Goal: Task Accomplishment & Management: Complete application form

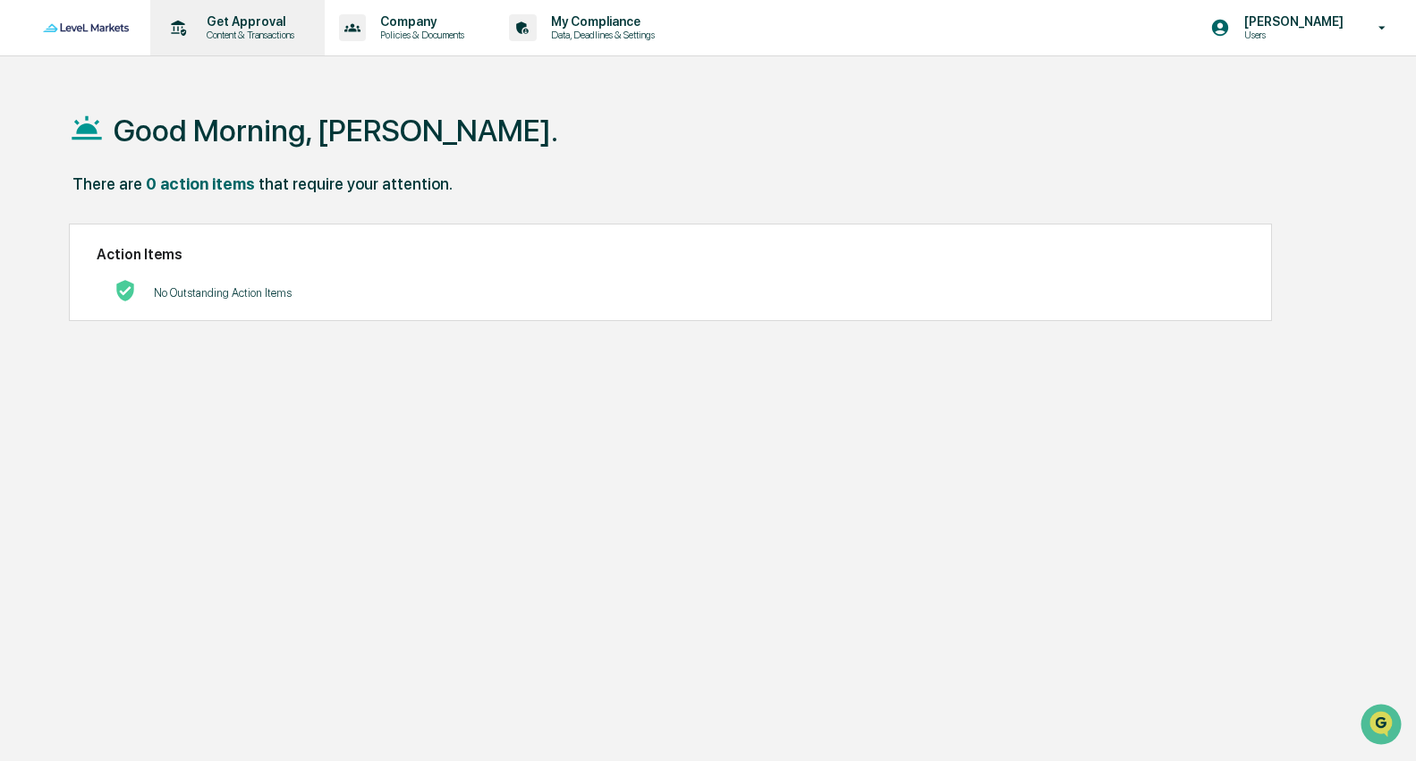
click at [263, 24] on p "Get Approval" at bounding box center [247, 21] width 111 height 14
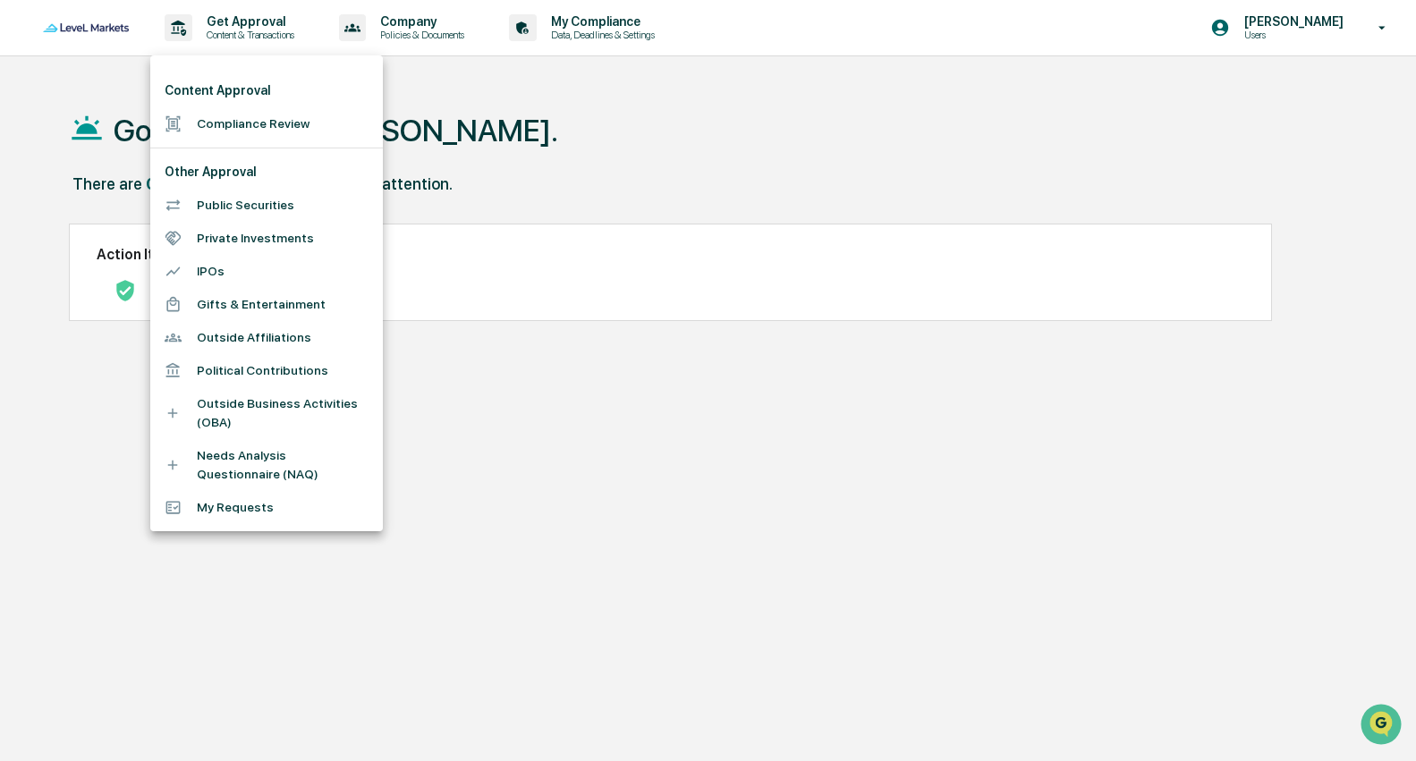
click at [255, 453] on li "Needs Analysis Questionnaire (NAQ)" at bounding box center [266, 465] width 233 height 52
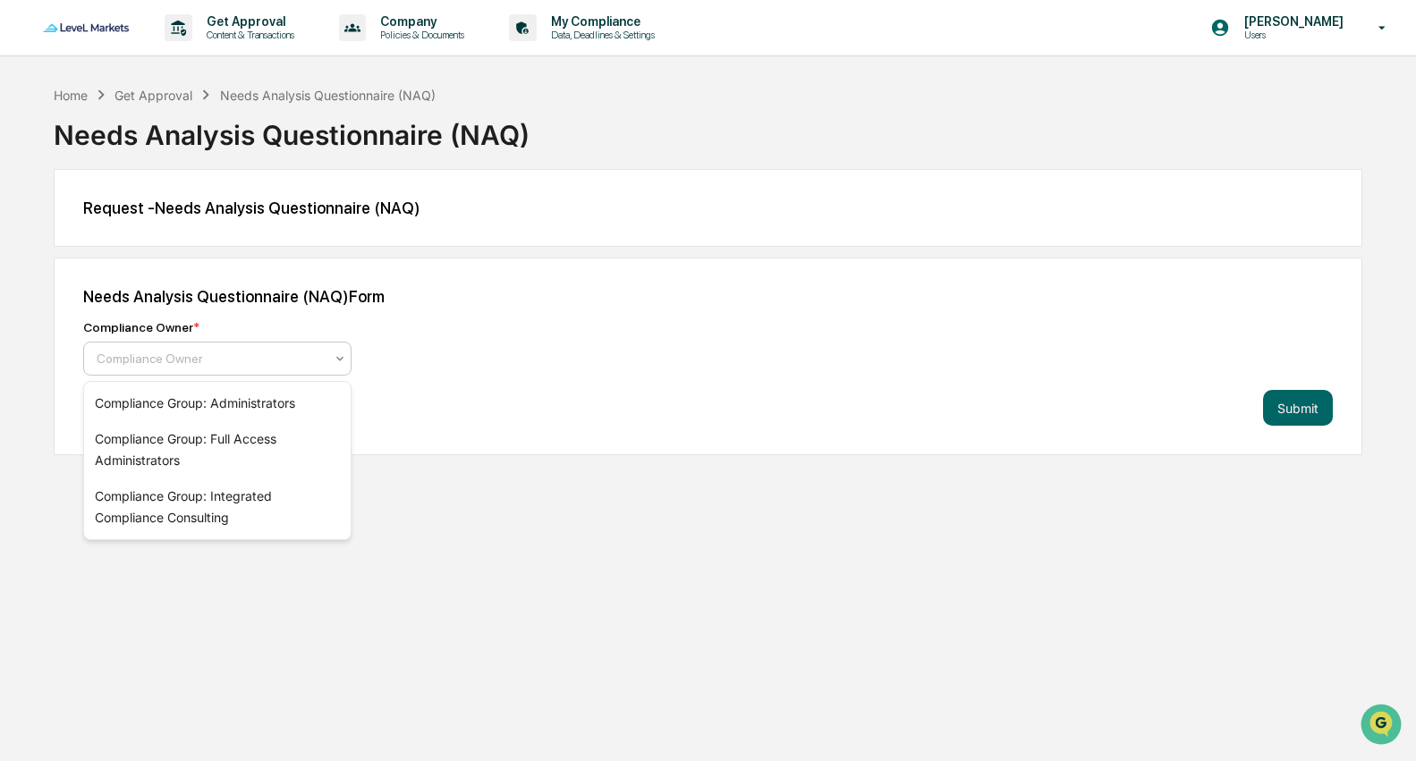
click at [312, 360] on div at bounding box center [210, 359] width 227 height 18
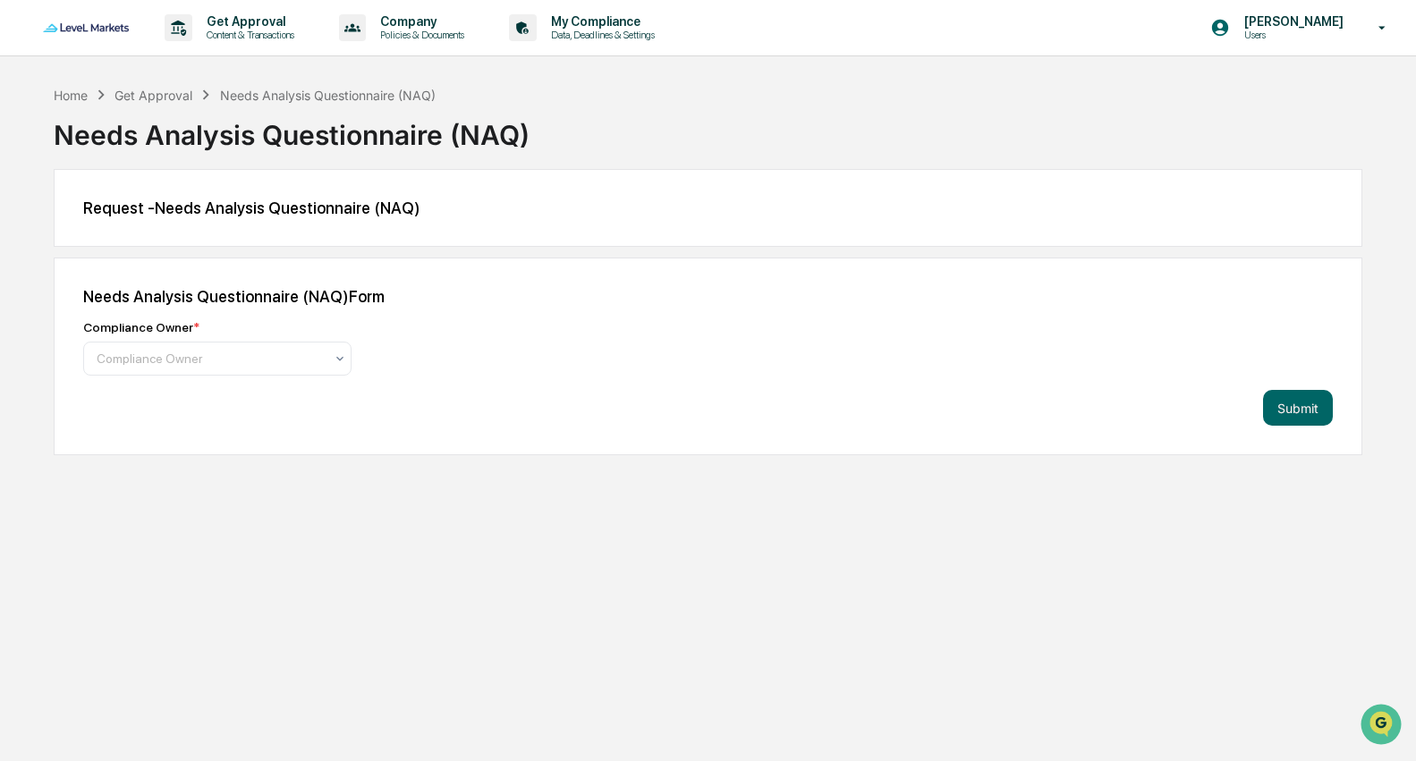
click at [488, 414] on div "Submit" at bounding box center [708, 408] width 1250 height 36
click at [339, 359] on icon at bounding box center [340, 359] width 14 height 14
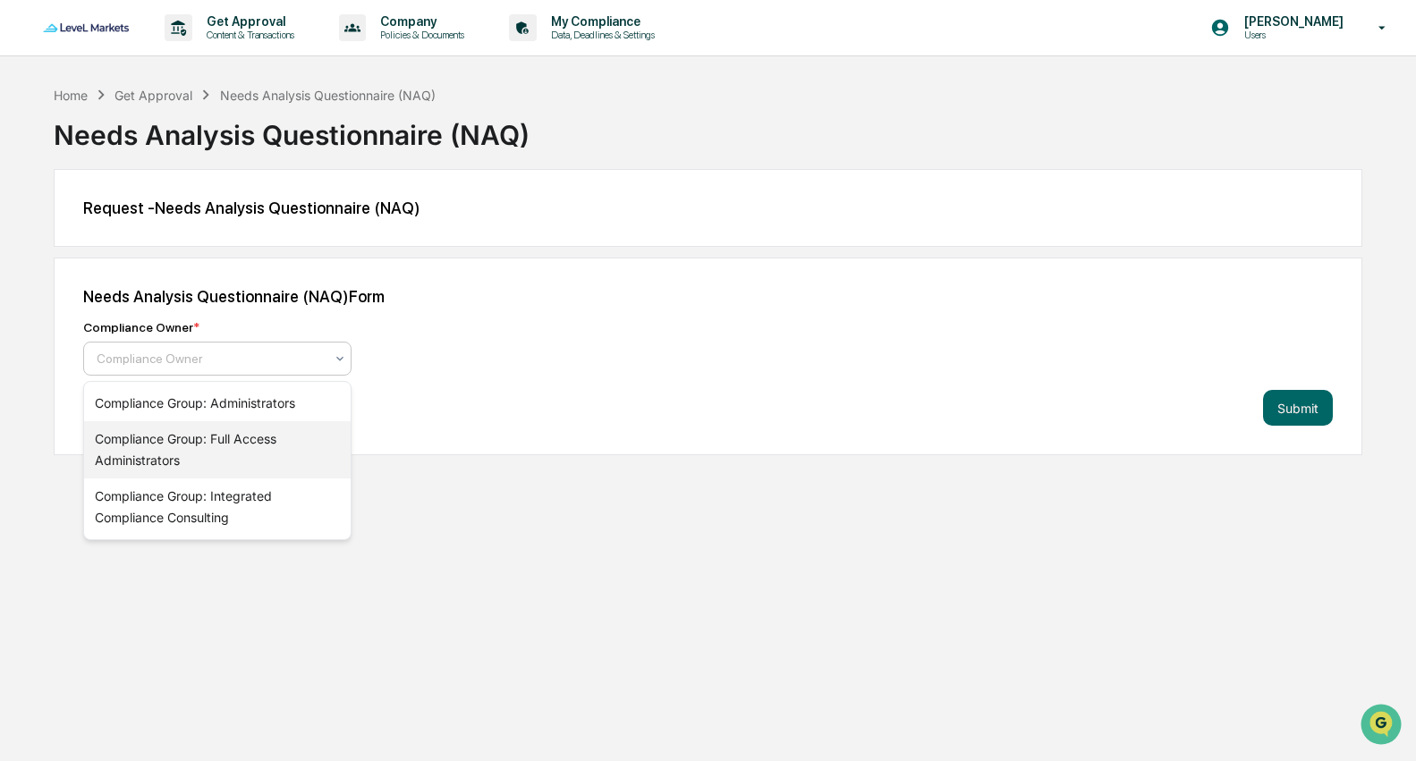
click at [272, 430] on div "Compliance Group: Full Access Administrators" at bounding box center [217, 449] width 267 height 57
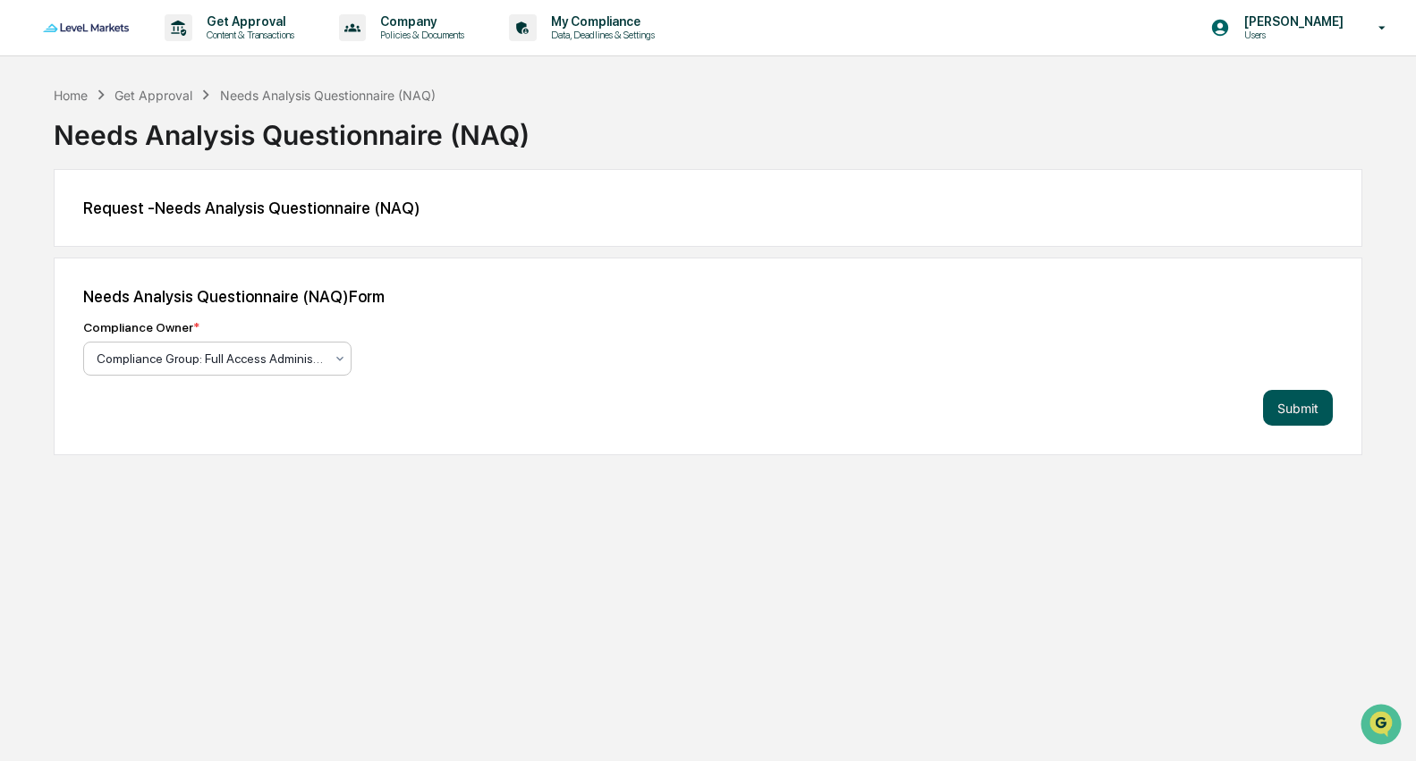
click at [1290, 411] on button "Submit" at bounding box center [1298, 408] width 70 height 36
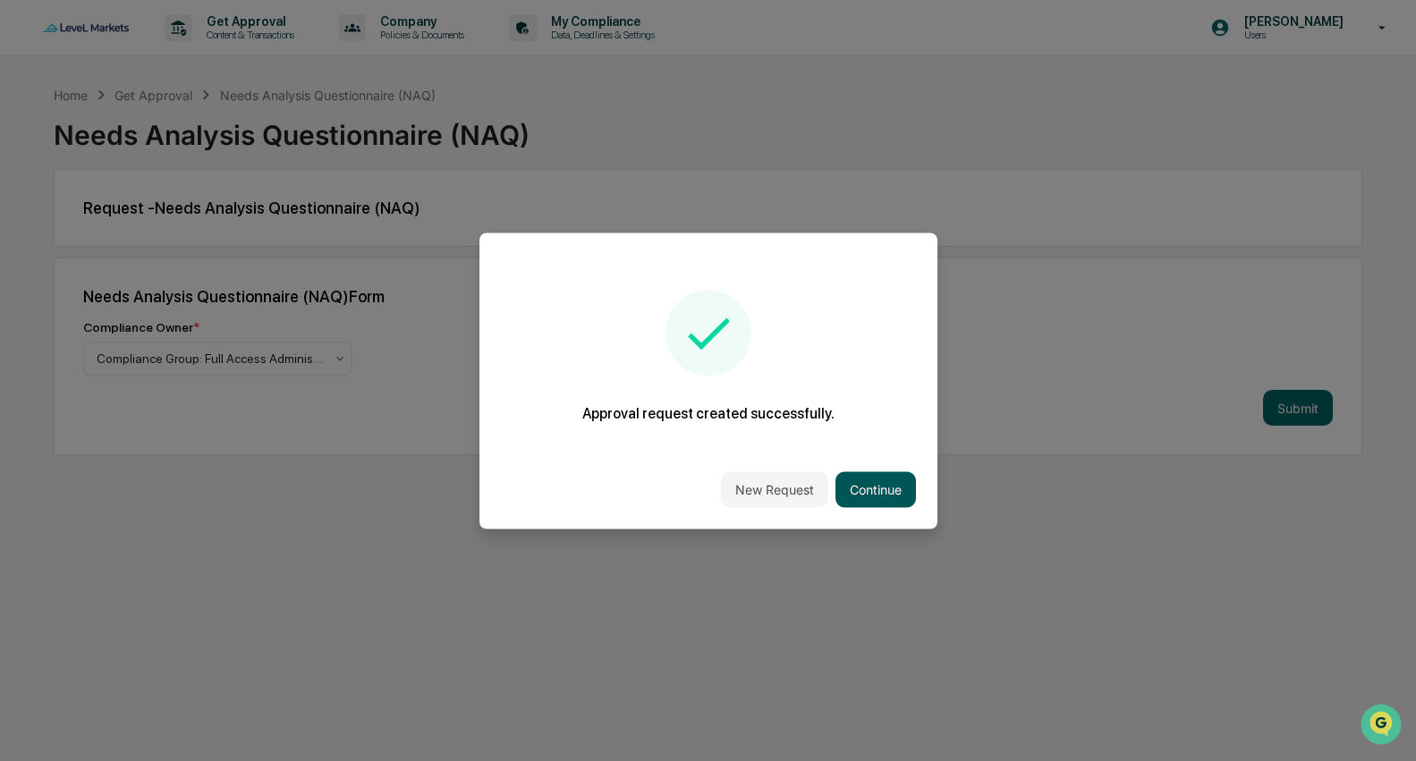
click at [890, 487] on button "Continue" at bounding box center [875, 489] width 81 height 36
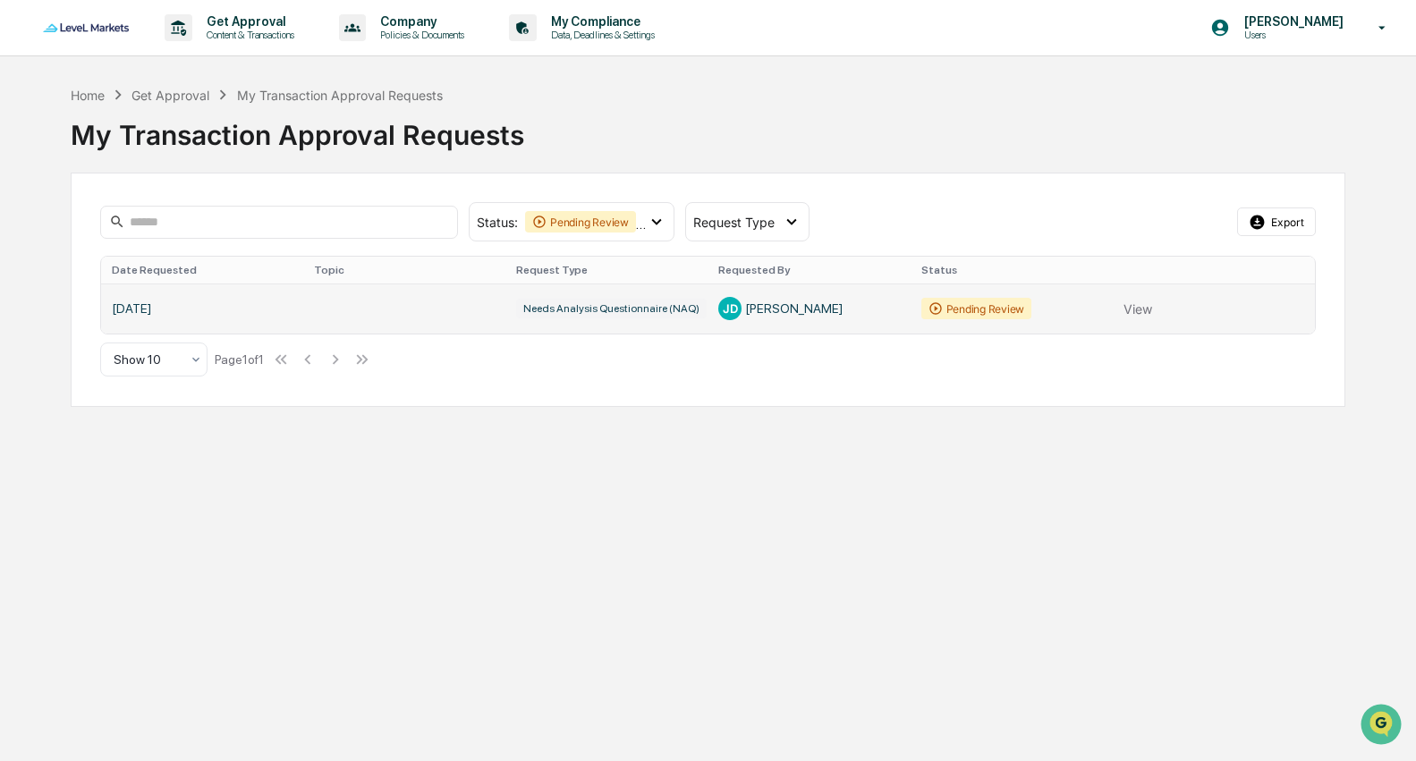
click at [650, 314] on link at bounding box center [708, 309] width 1214 height 50
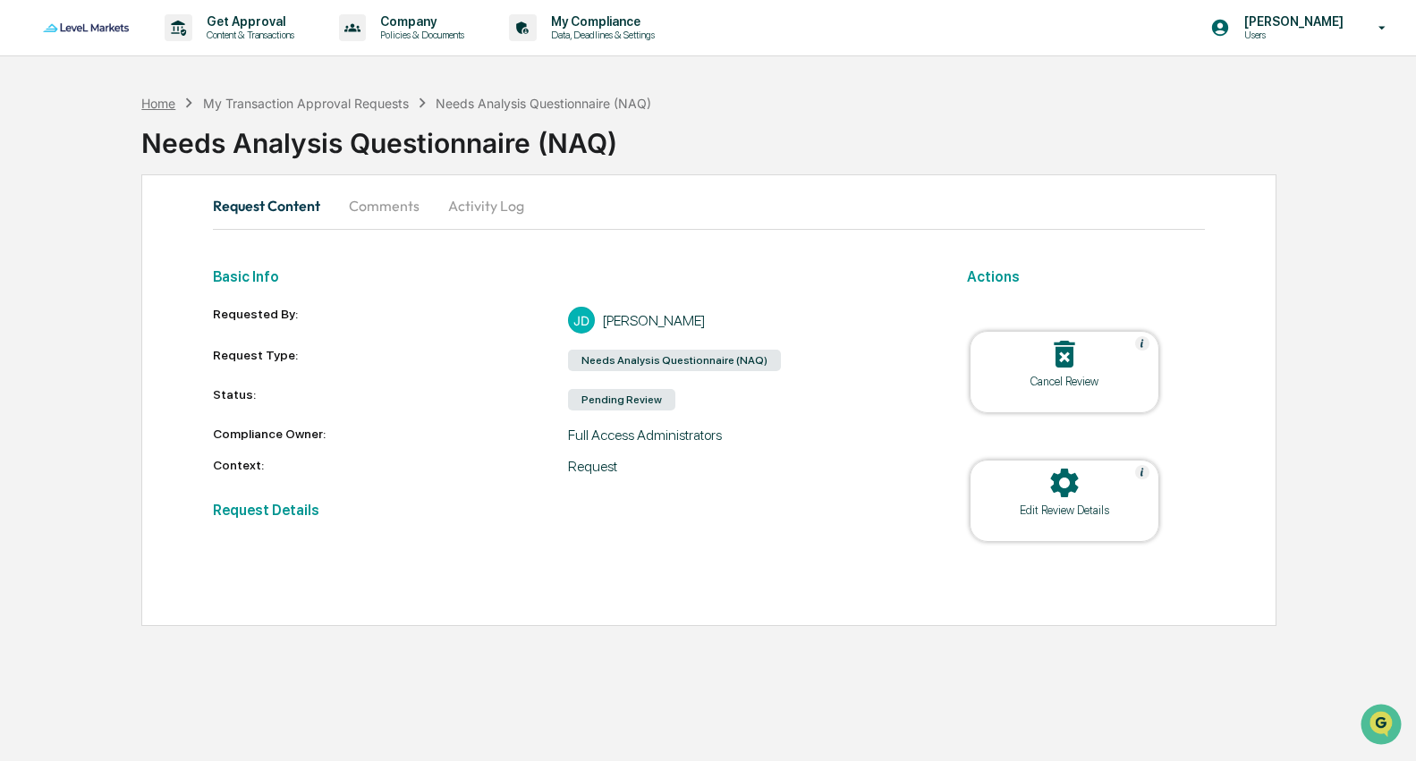
click at [165, 104] on div "Home" at bounding box center [158, 103] width 34 height 15
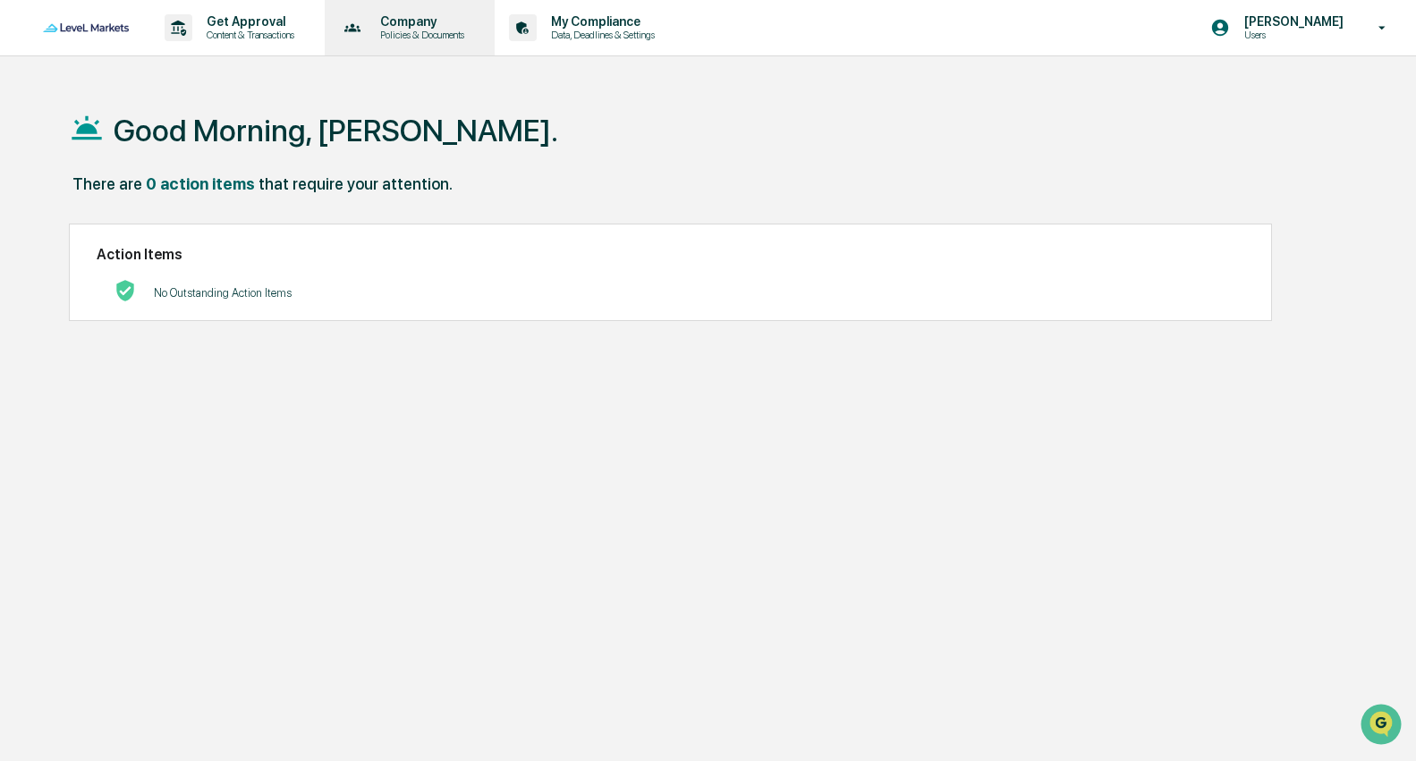
click at [441, 33] on p "Policies & Documents" at bounding box center [419, 35] width 107 height 13
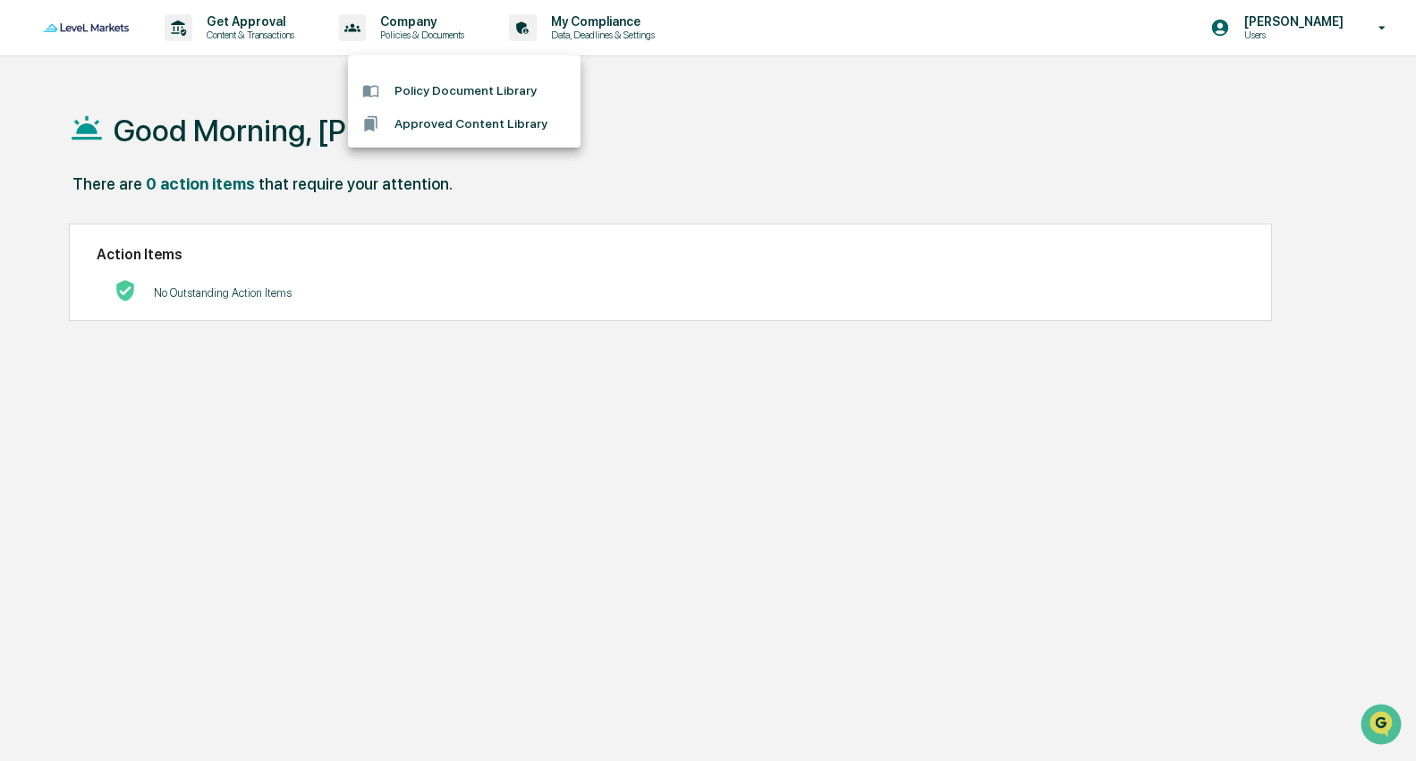
click at [623, 29] on div at bounding box center [708, 380] width 1416 height 761
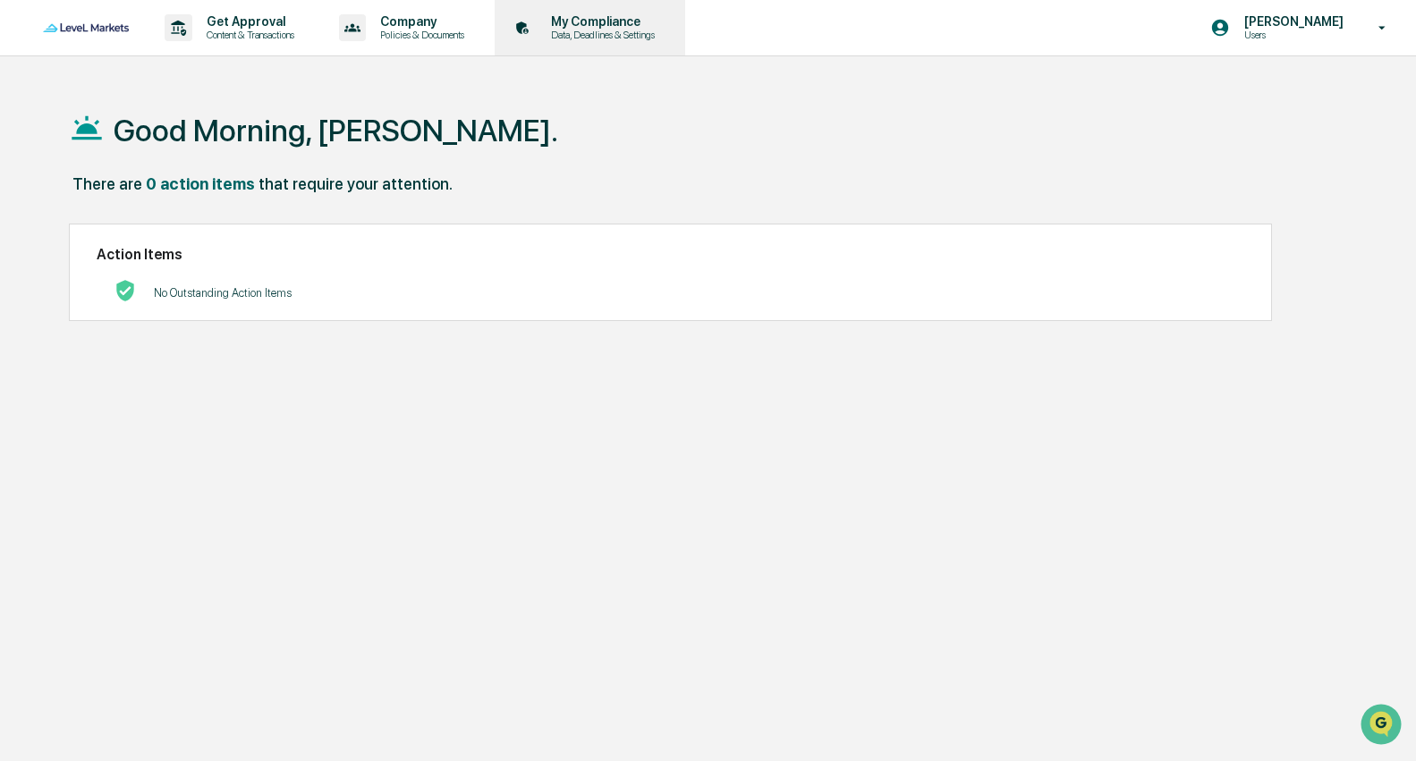
click at [638, 23] on p "My Compliance" at bounding box center [600, 21] width 127 height 14
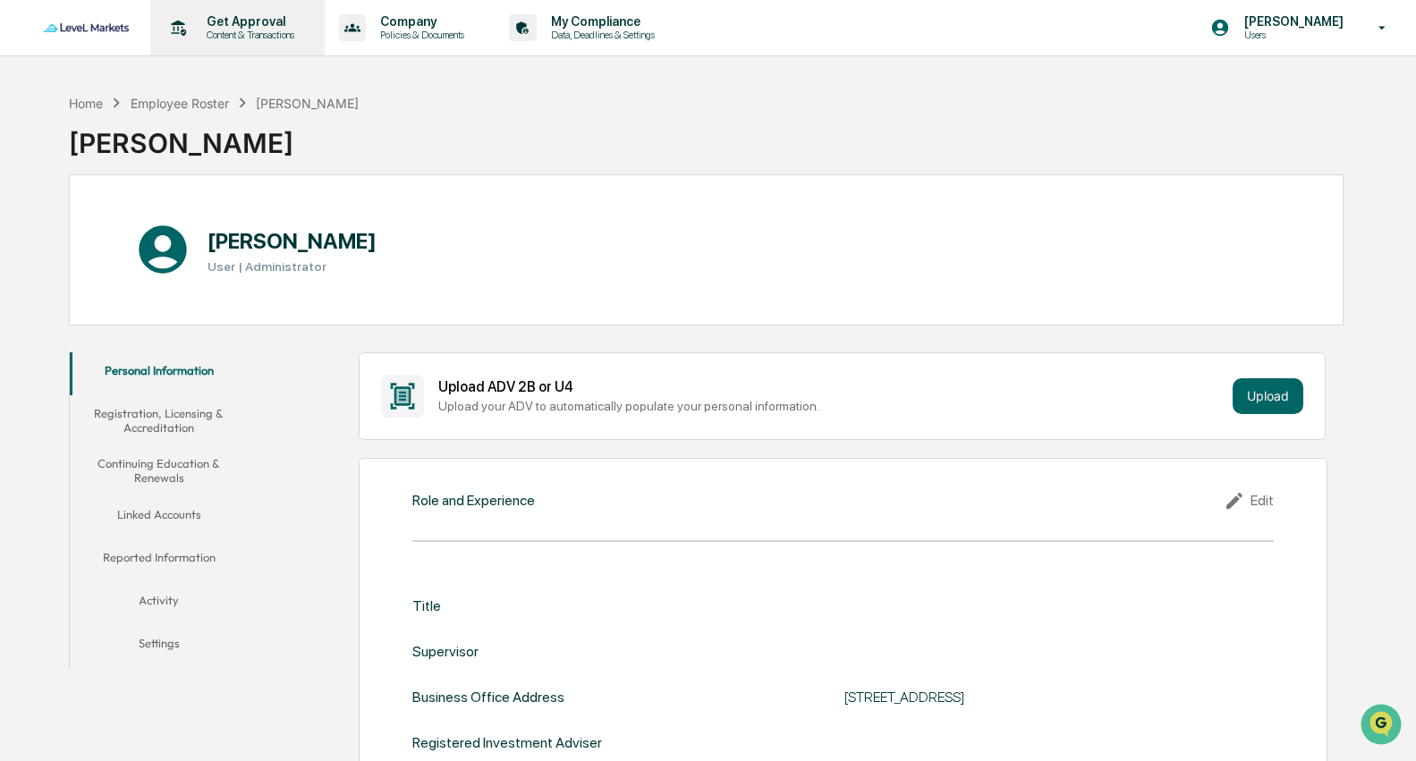
click at [232, 36] on p "Content & Transactions" at bounding box center [247, 35] width 111 height 13
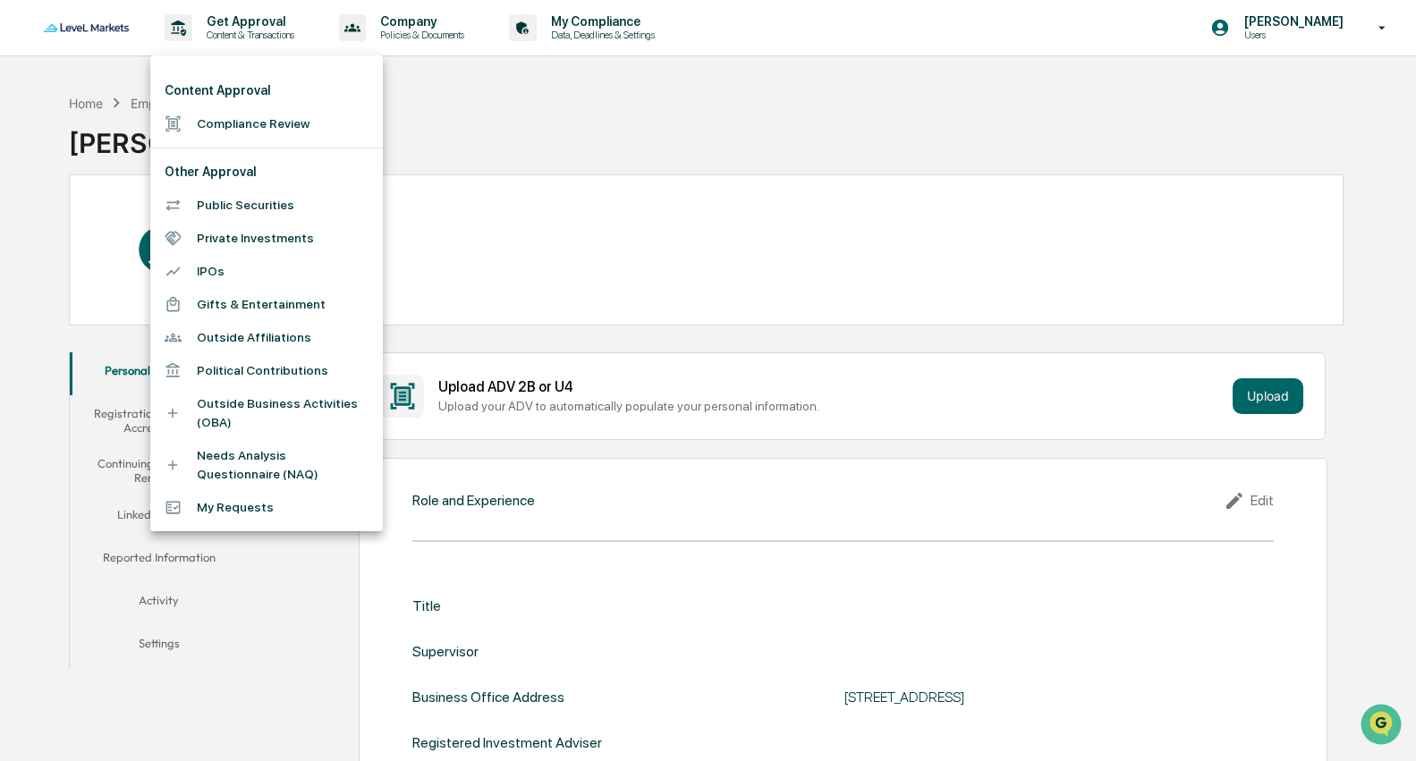
click at [528, 185] on div at bounding box center [708, 380] width 1416 height 761
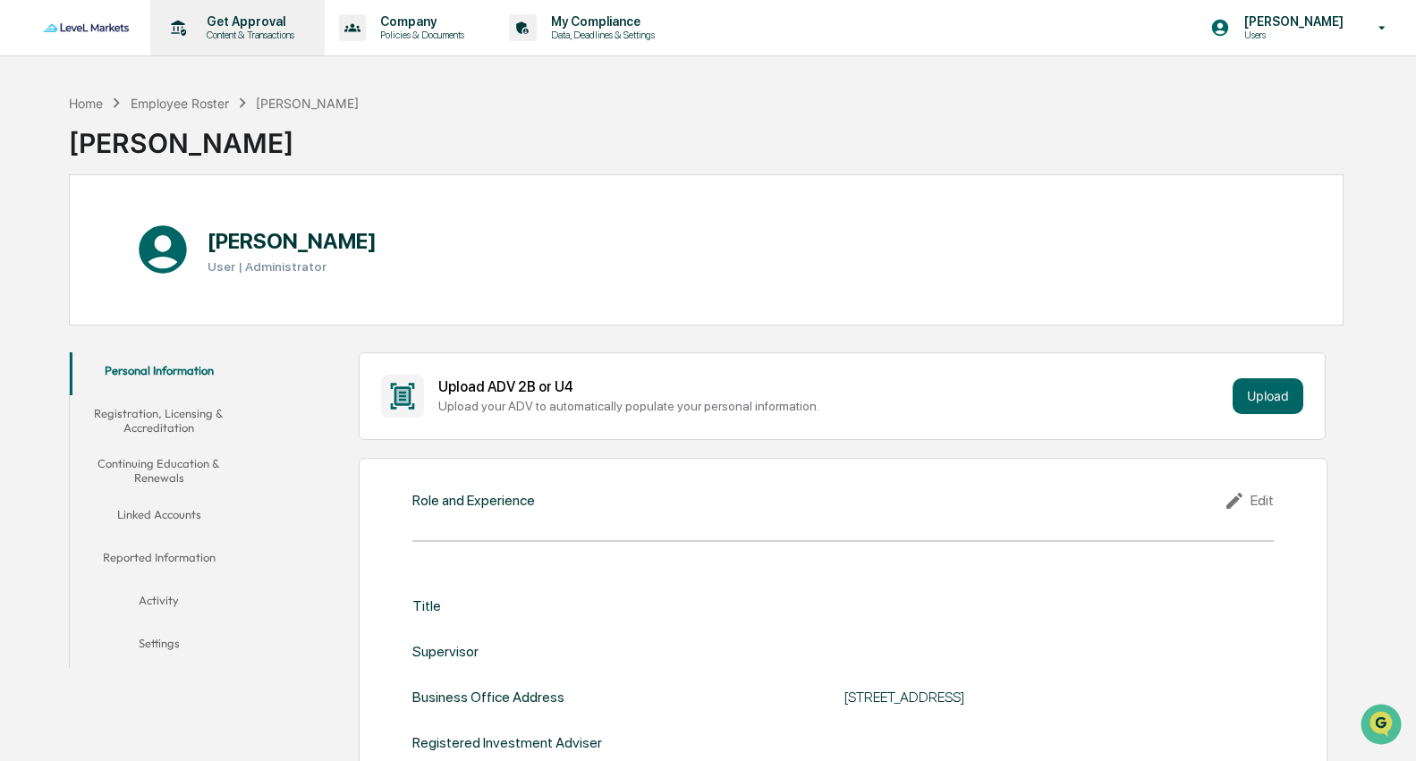
click at [257, 18] on p "Get Approval" at bounding box center [247, 21] width 111 height 14
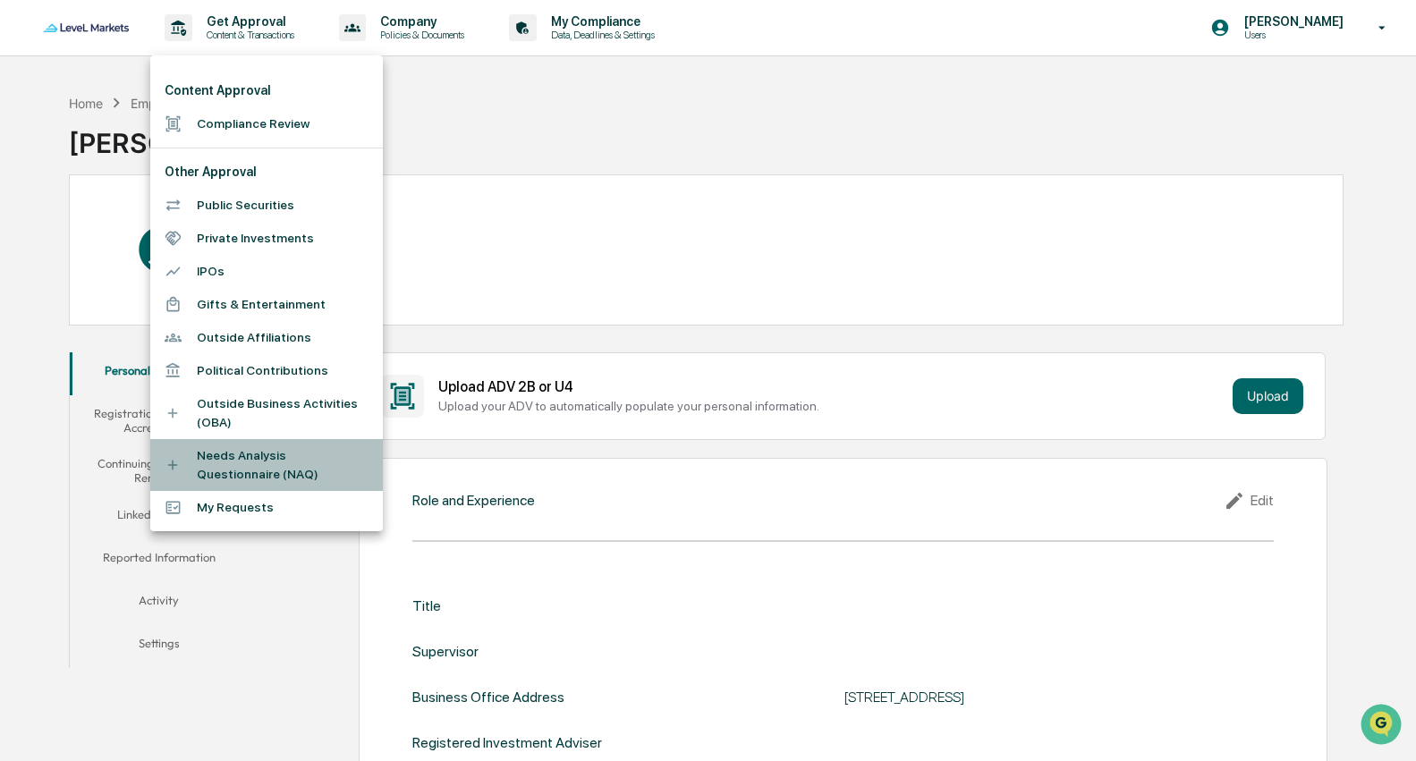
click at [178, 462] on icon at bounding box center [173, 465] width 17 height 17
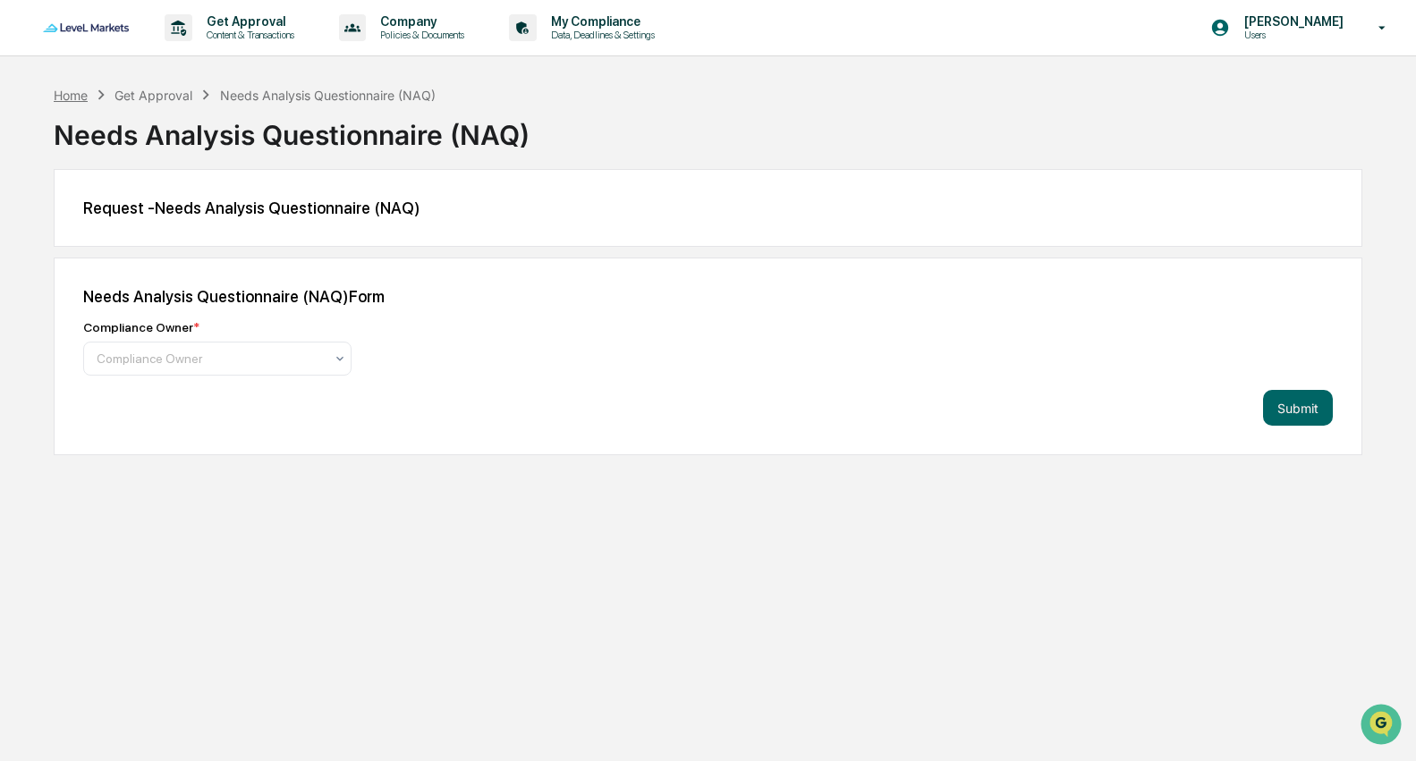
click at [72, 94] on div "Home" at bounding box center [71, 95] width 34 height 15
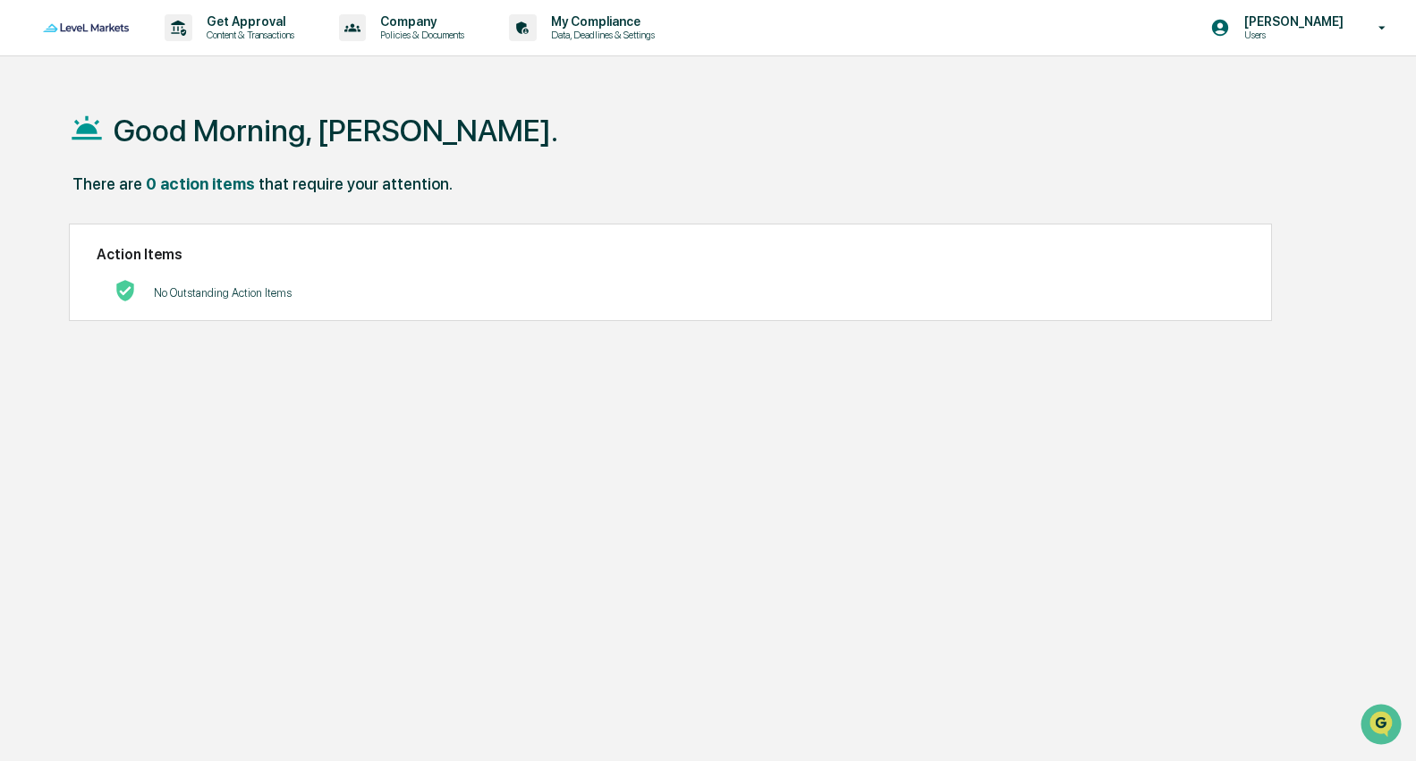
click at [108, 27] on img at bounding box center [86, 27] width 86 height 8
click at [626, 38] on p "Data, Deadlines & Settings" at bounding box center [600, 35] width 127 height 13
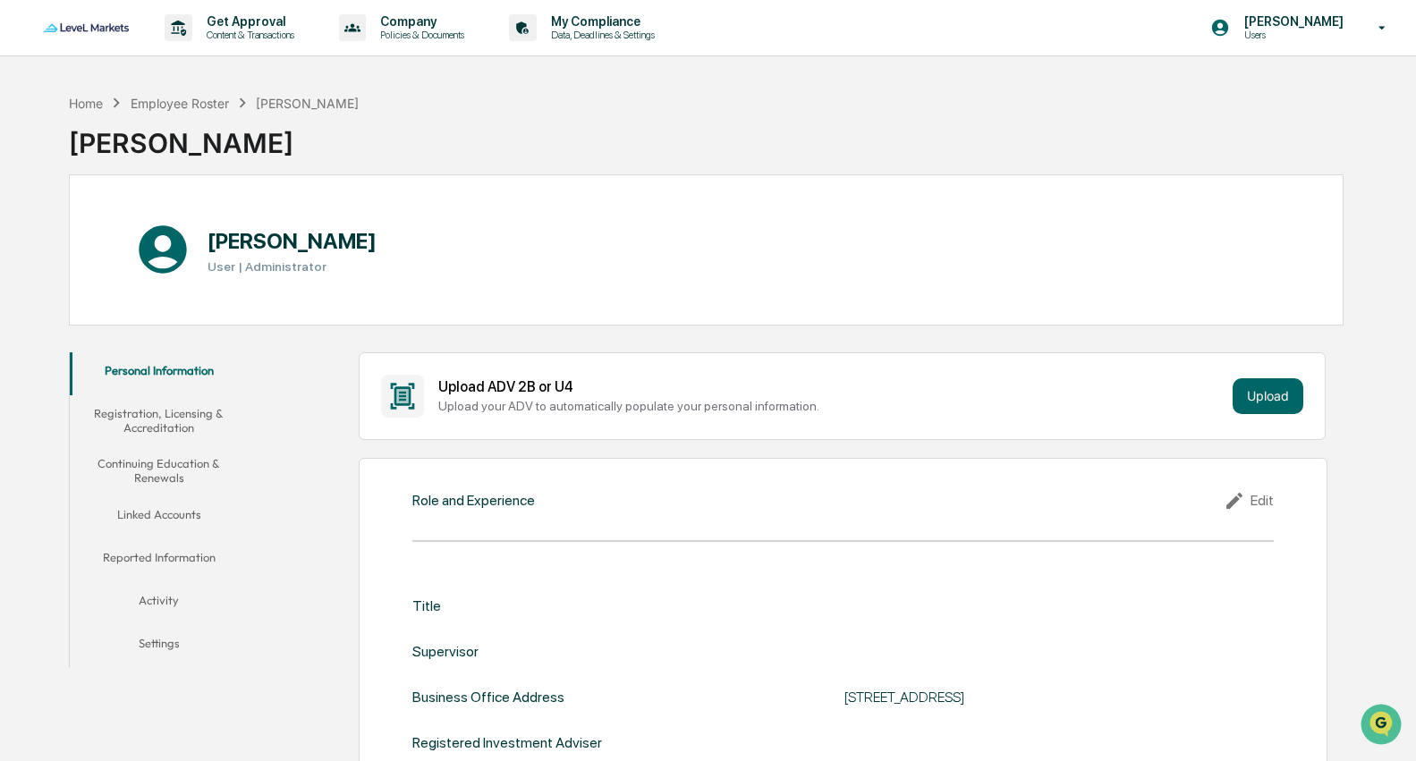
click at [169, 599] on button "Activity" at bounding box center [158, 603] width 177 height 43
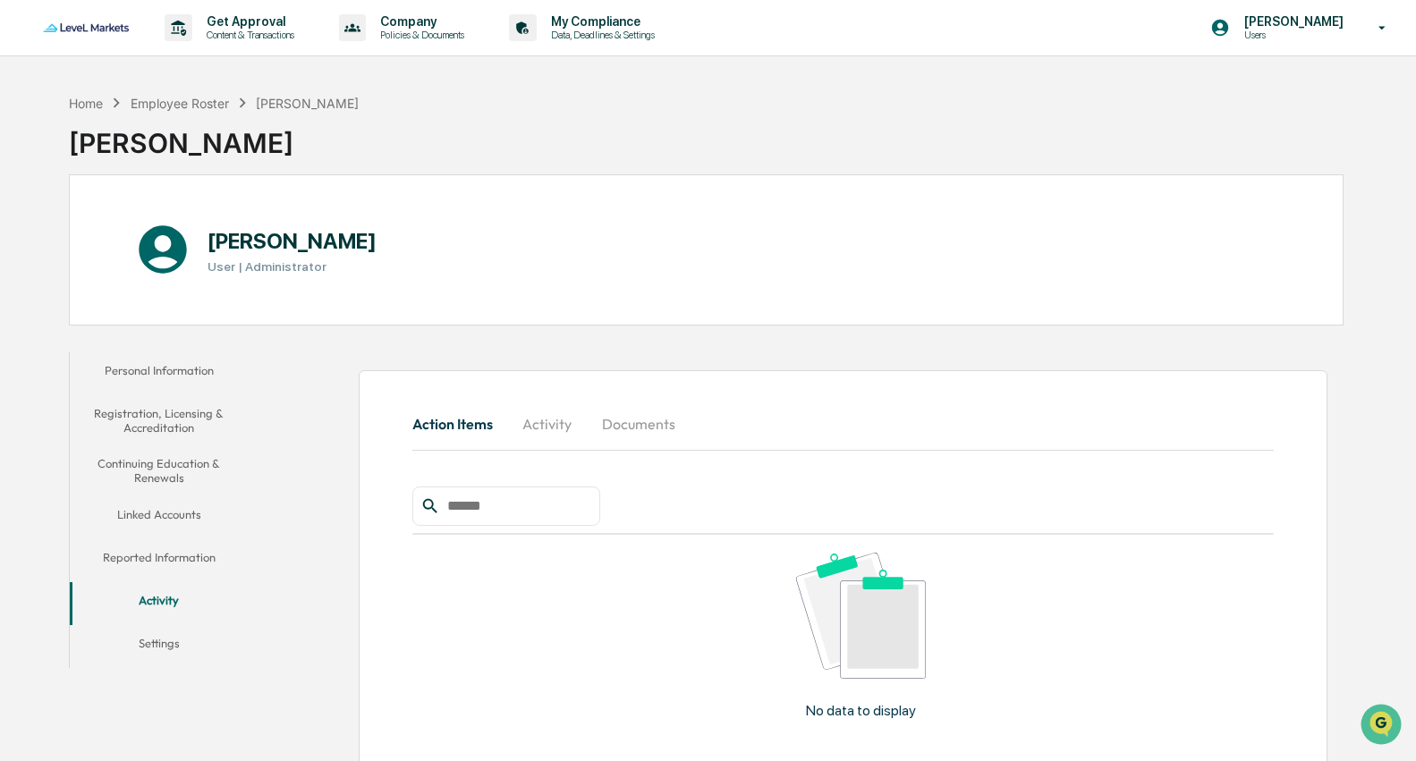
scroll to position [91, 0]
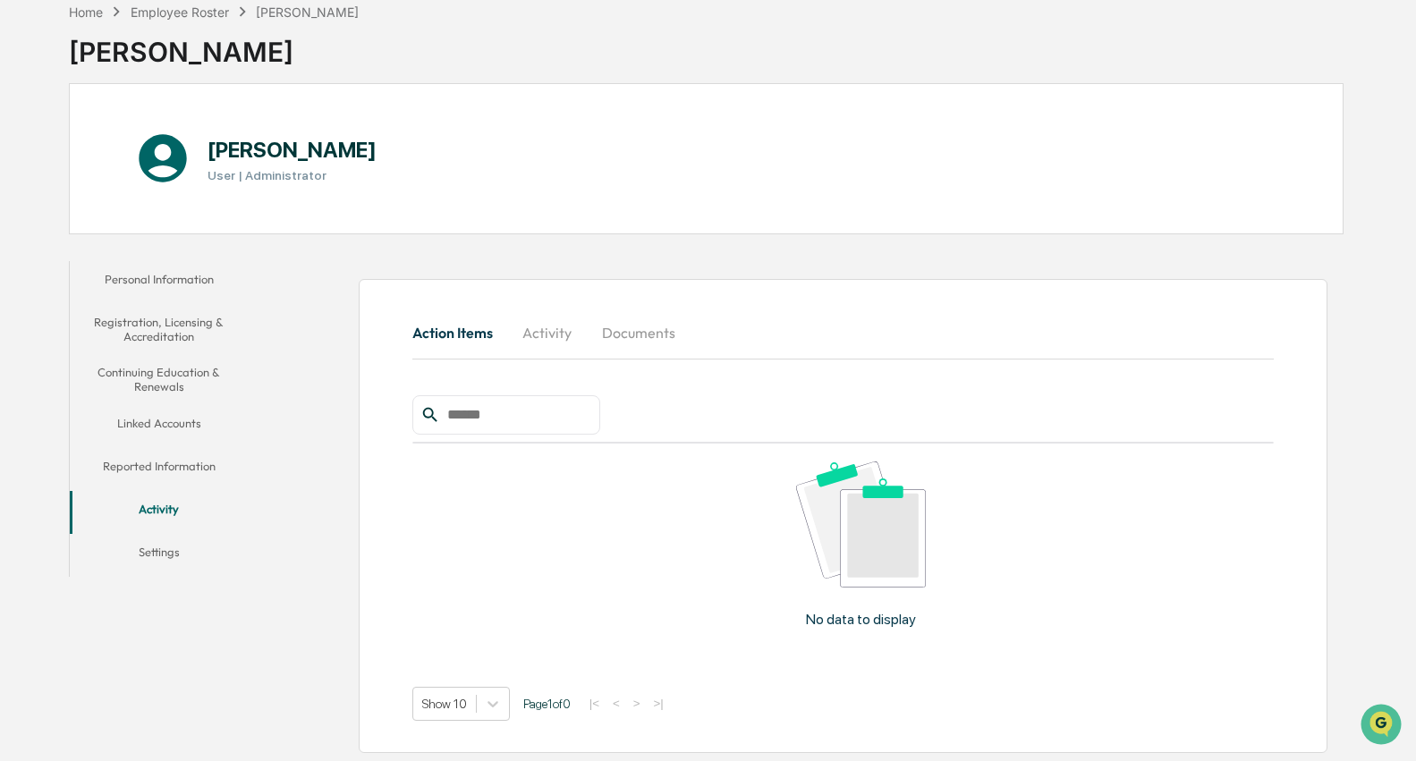
click at [534, 327] on button "Activity" at bounding box center [547, 332] width 81 height 43
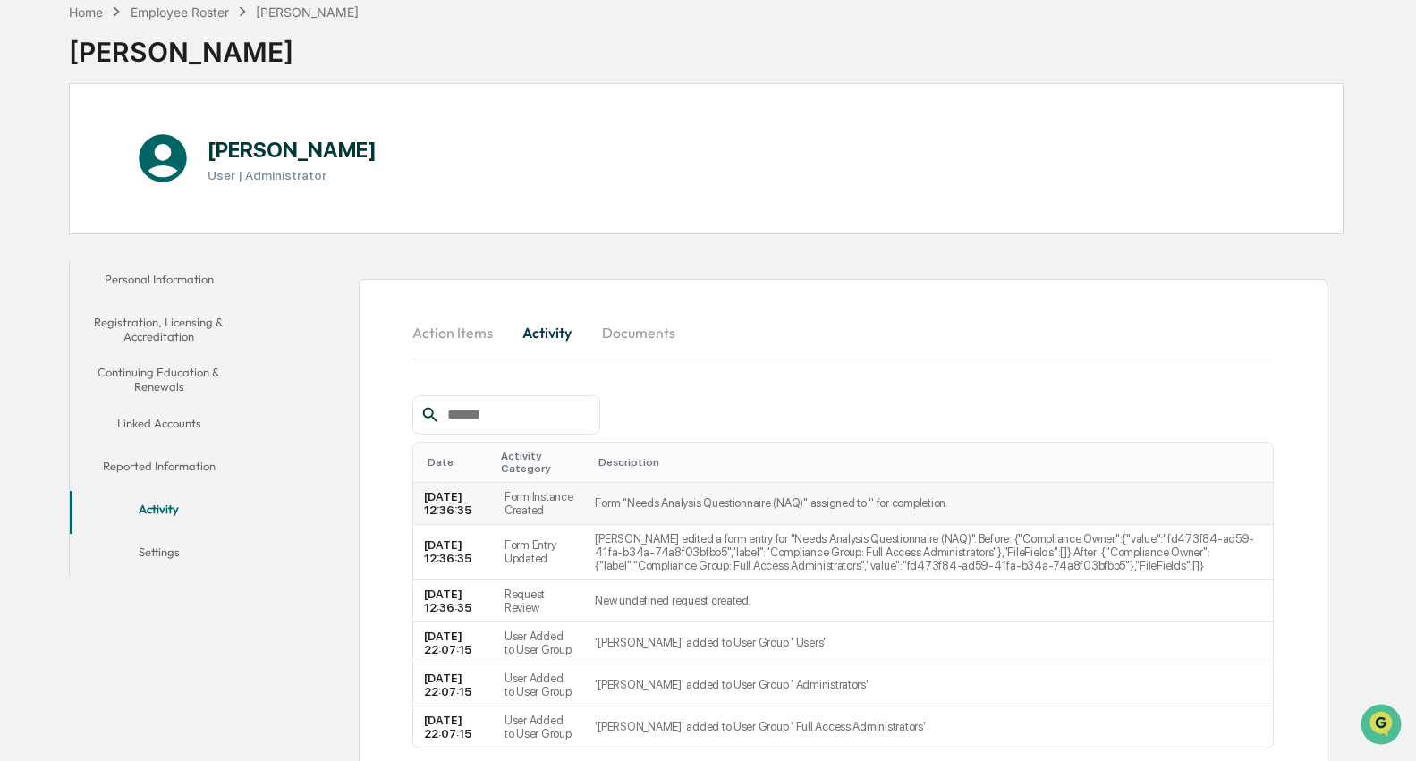
click at [479, 508] on td "[DATE] 12:36:35" at bounding box center [453, 504] width 81 height 42
click at [644, 335] on button "Documents" at bounding box center [639, 332] width 102 height 43
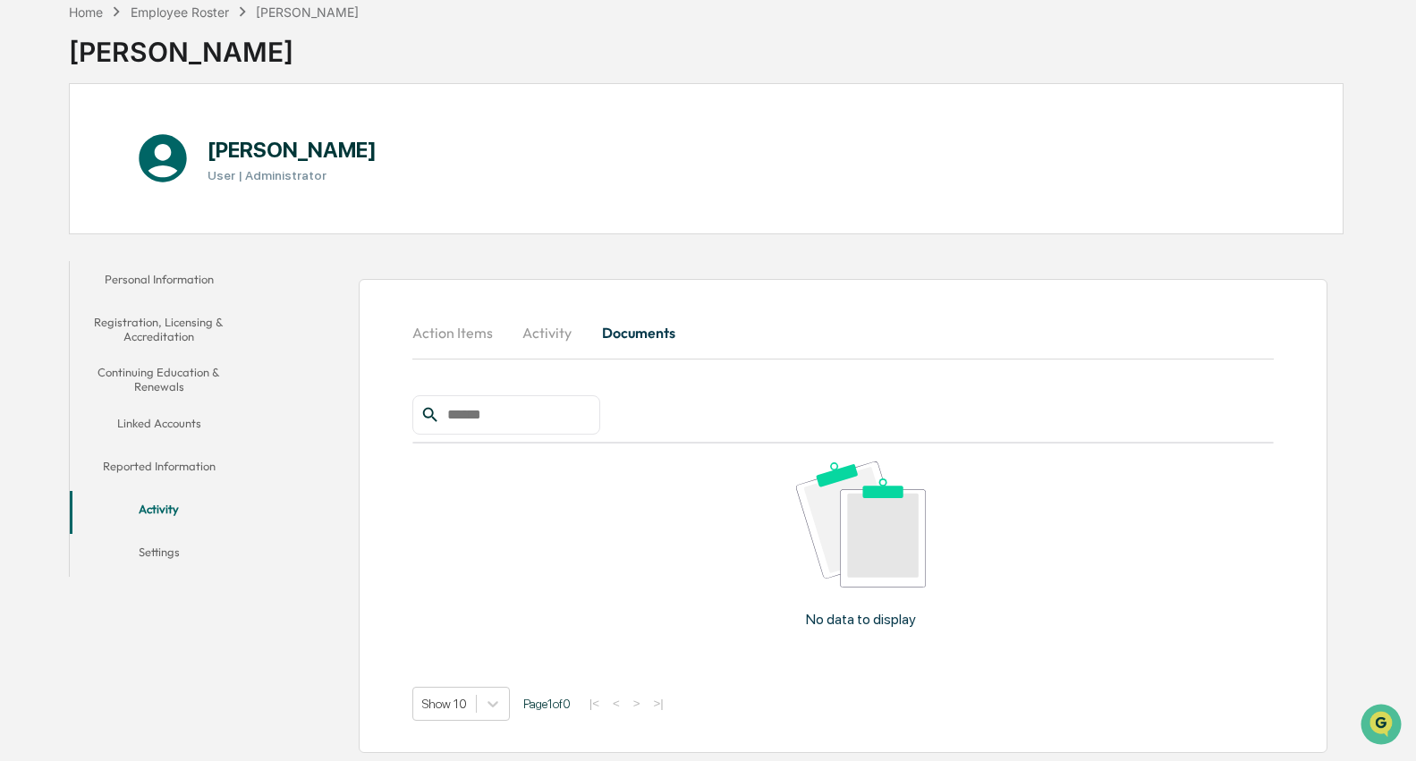
click at [443, 329] on button "Action Items" at bounding box center [459, 332] width 95 height 43
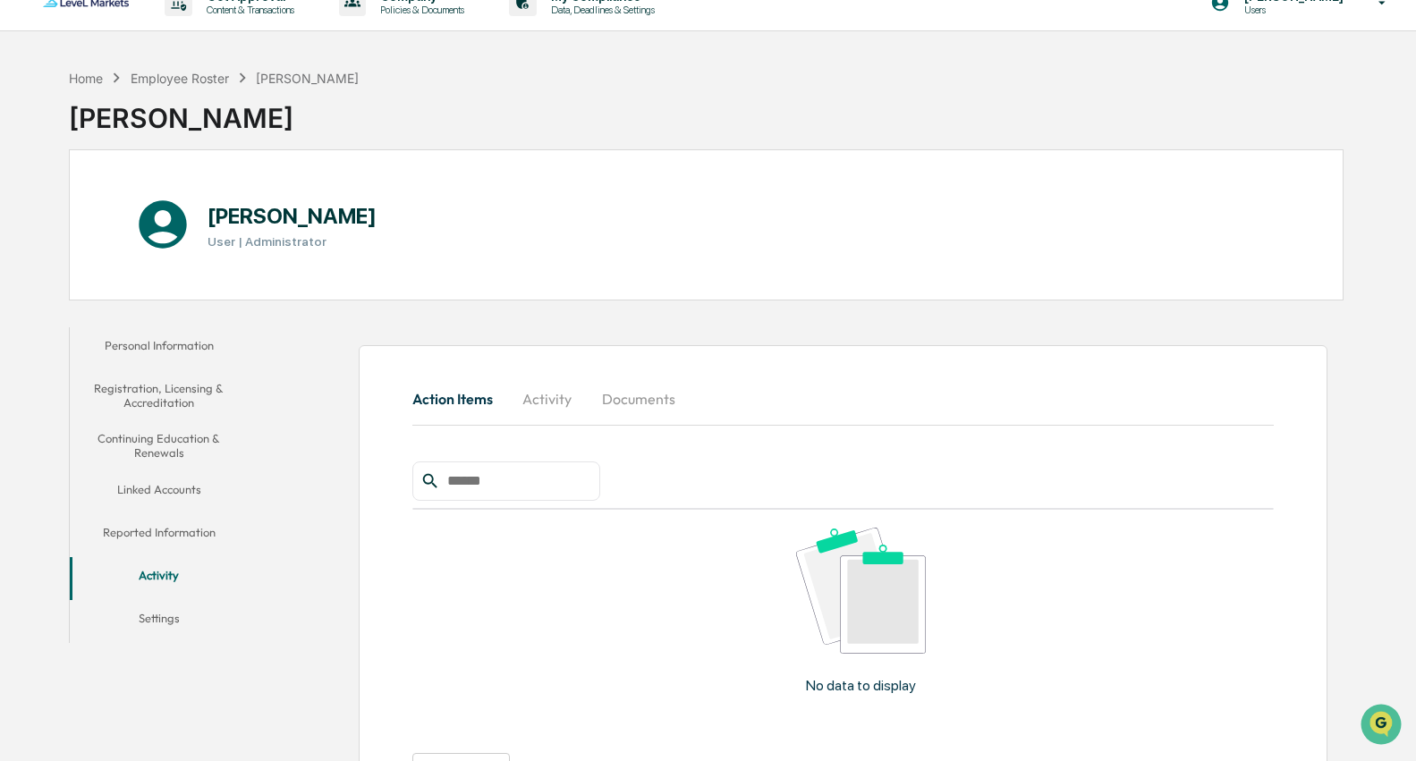
scroll to position [0, 0]
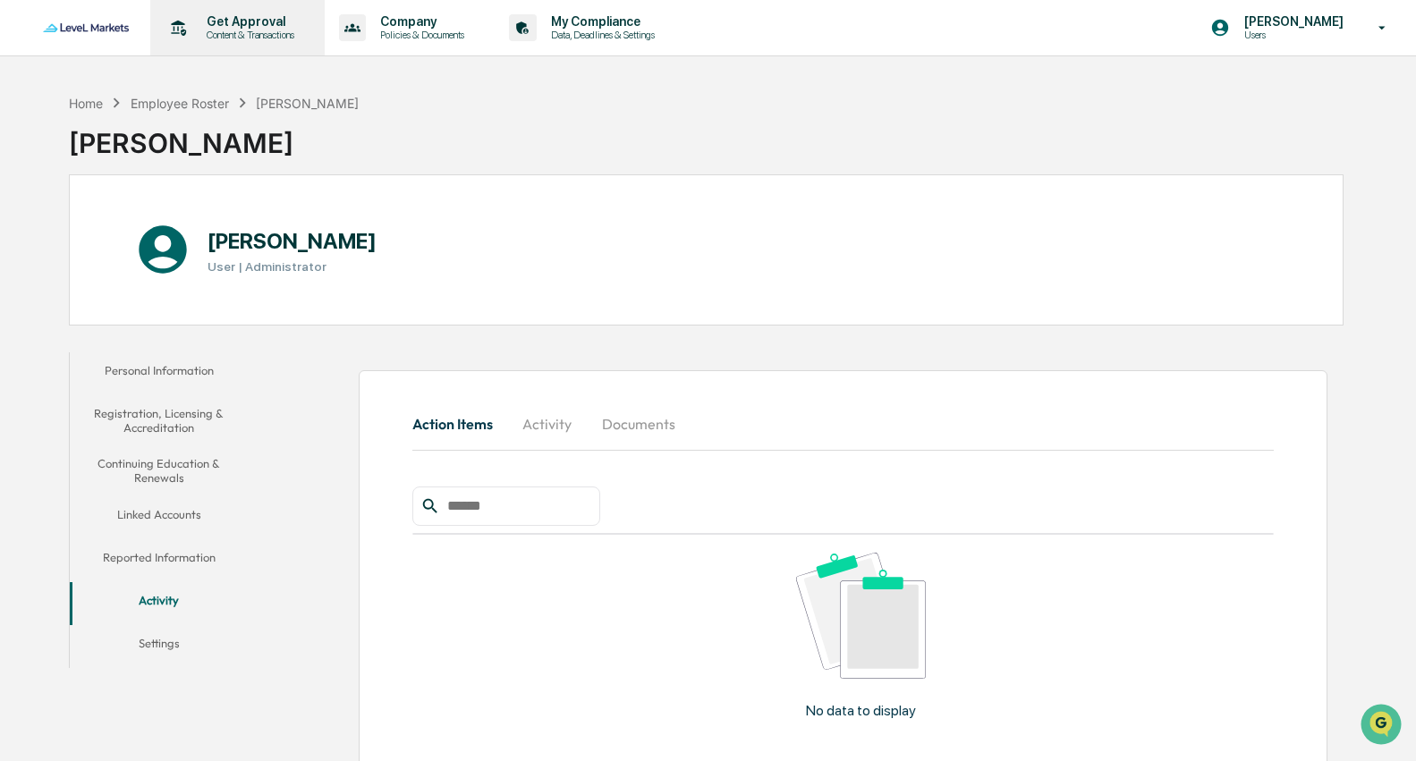
click at [243, 30] on p "Content & Transactions" at bounding box center [247, 35] width 111 height 13
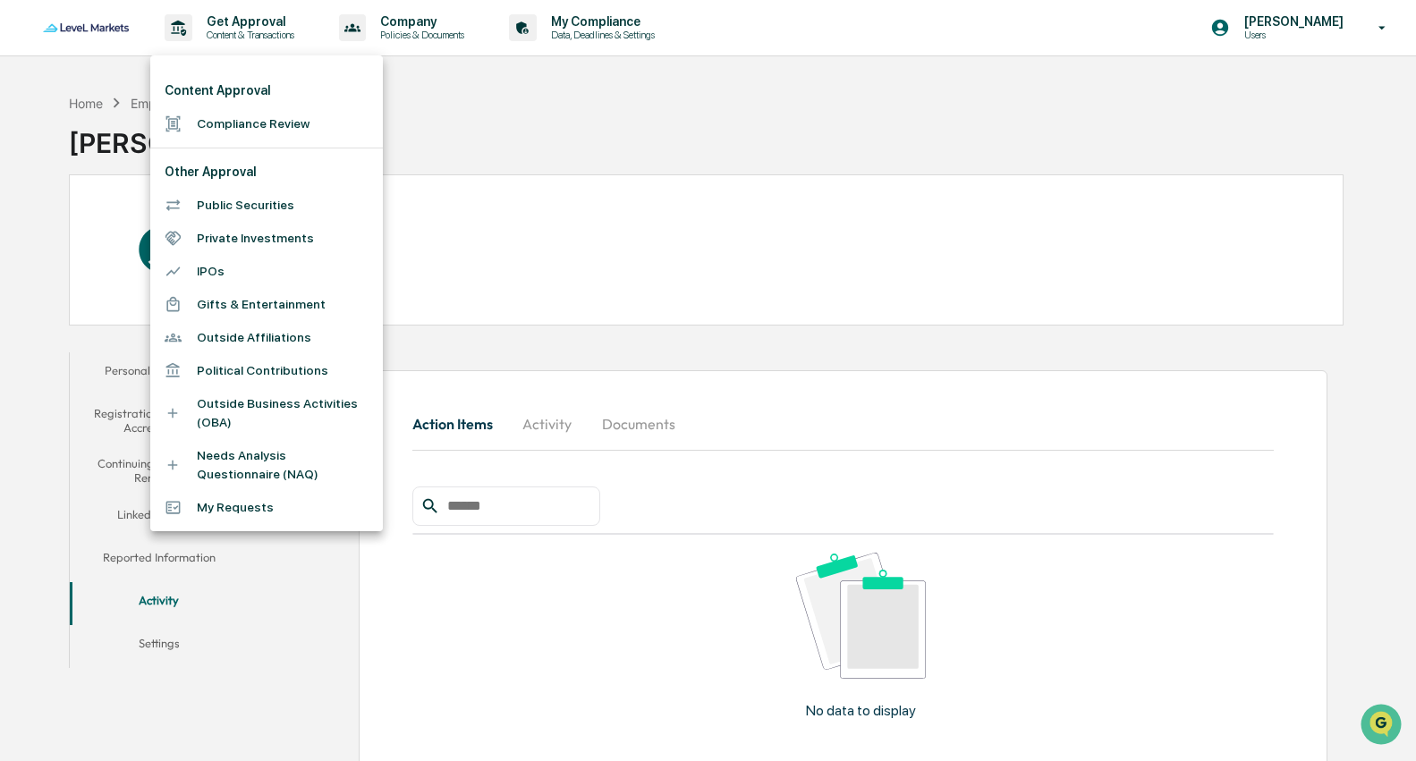
click at [233, 458] on li "Needs Analysis Questionnaire (NAQ)" at bounding box center [266, 465] width 233 height 52
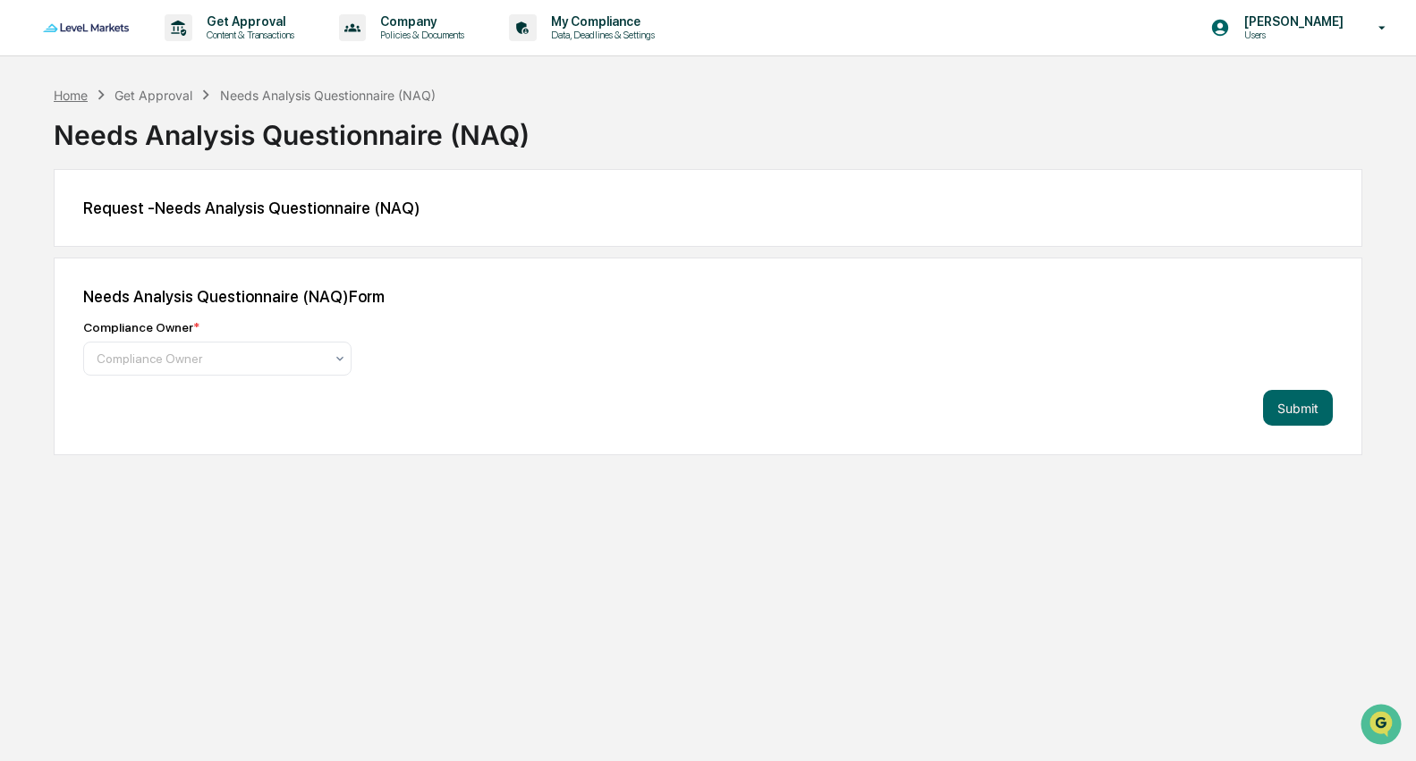
click at [81, 94] on div "Home" at bounding box center [71, 95] width 34 height 15
